Goal: Task Accomplishment & Management: Manage account settings

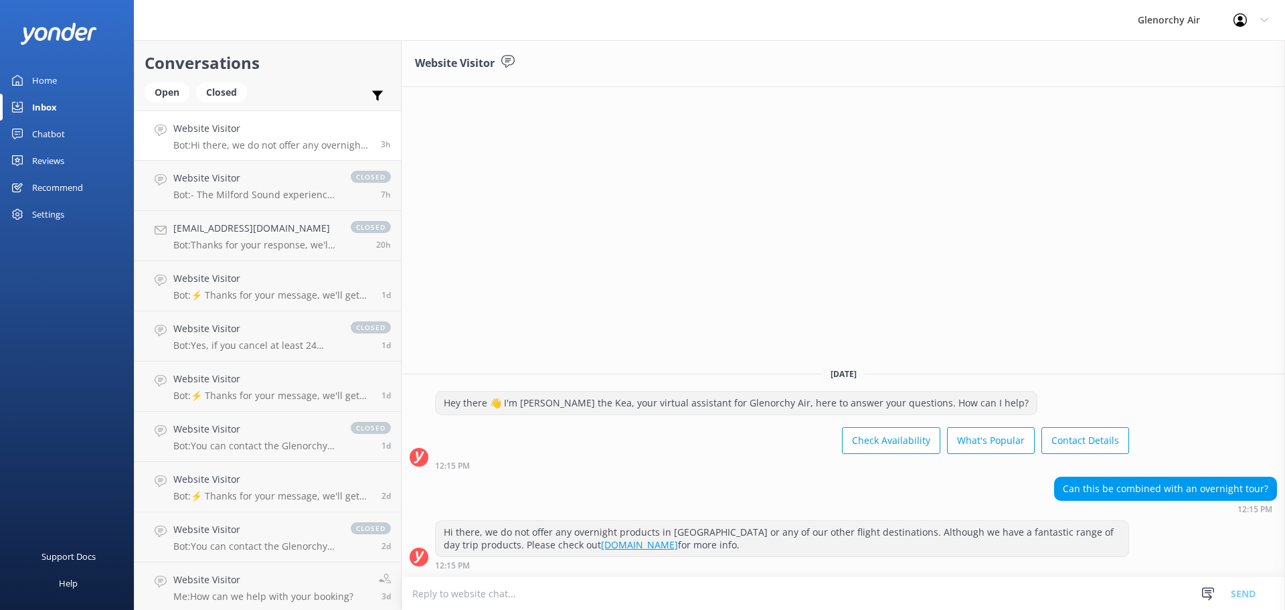
click at [334, 139] on p "Bot: Hi there, we do not offer any overnight products in [GEOGRAPHIC_DATA] or a…" at bounding box center [271, 145] width 197 height 12
click at [43, 132] on div "Chatbot" at bounding box center [48, 133] width 33 height 27
